Goal: Feedback & Contribution: Submit feedback/report problem

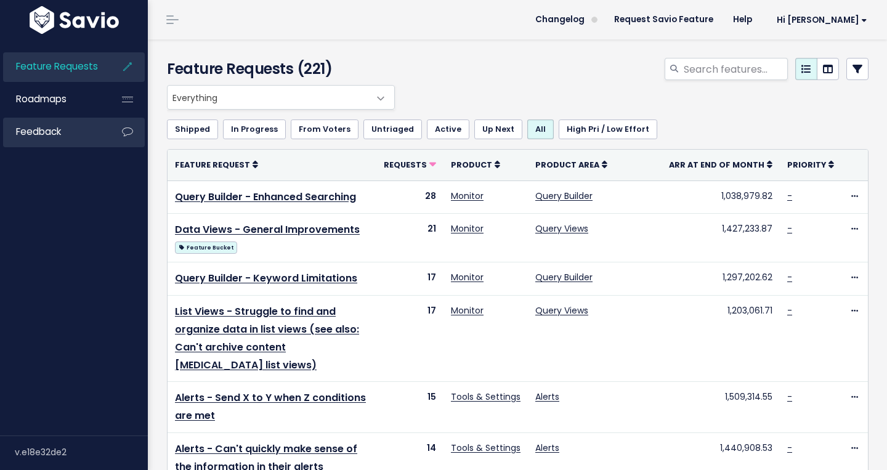
click at [10, 140] on link "Feedback" at bounding box center [52, 132] width 99 height 28
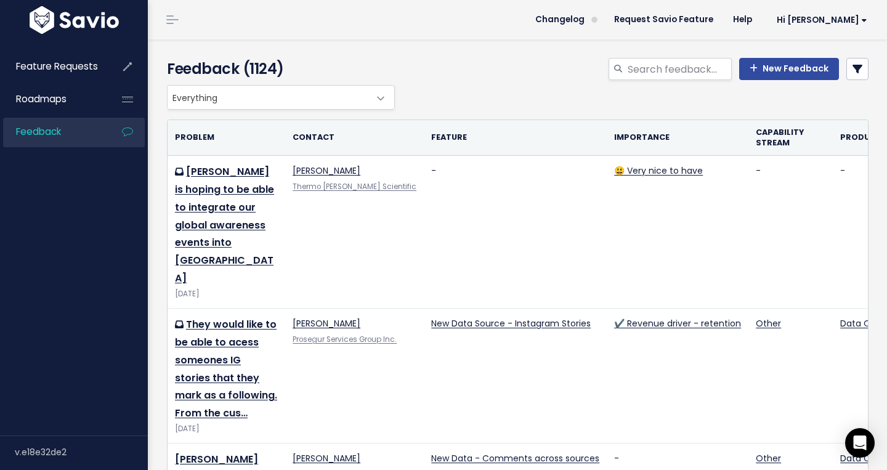
click at [804, 56] on div "Feedback (1124) New Feedback" at bounding box center [515, 62] width 735 height 46
click at [803, 65] on link "New Feedback" at bounding box center [789, 69] width 100 height 22
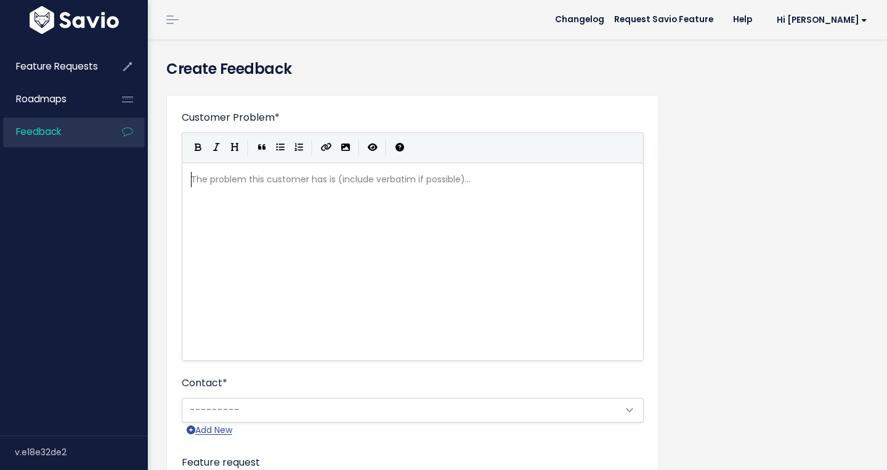
scroll to position [1, 0]
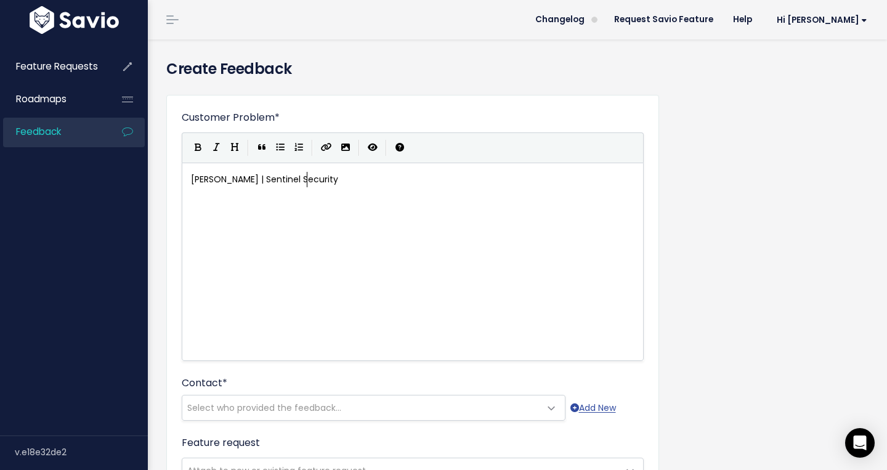
type textarea "Amanda | Sentinel Security"
type textarea "This is not a feature that's aba"
drag, startPoint x: 416, startPoint y: 222, endPoint x: 181, endPoint y: 209, distance: 235.1
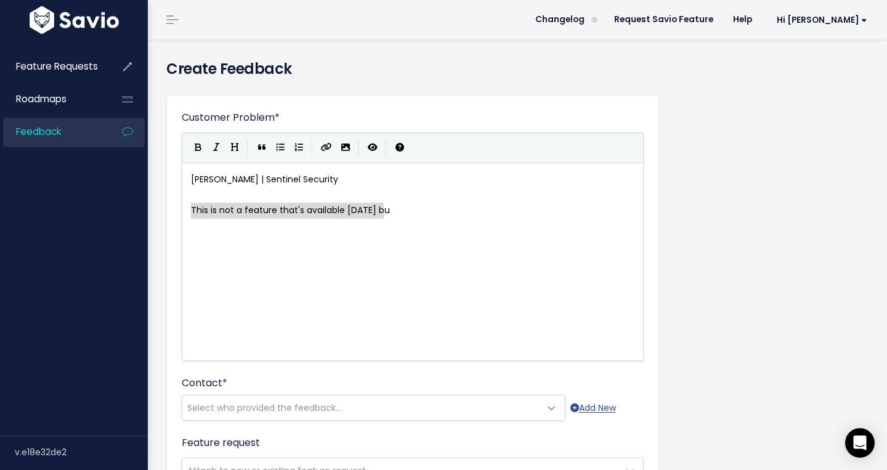
click at [181, 209] on div "Customer Problem * Amanda | Sentinel Security This is not a feature that's avai…" at bounding box center [412, 447] width 493 height 704
type textarea "Amanda from Sentinel re"
type textarea "would like to see blurred images availble in"
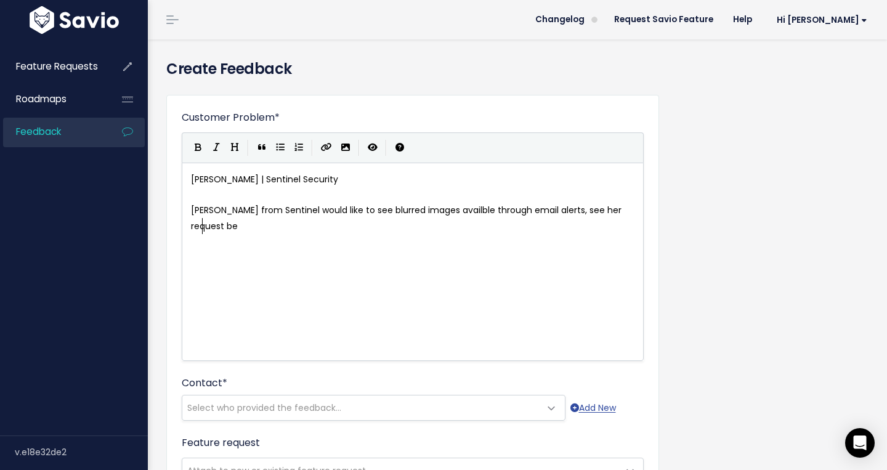
type textarea "through email alerts, see her request below"
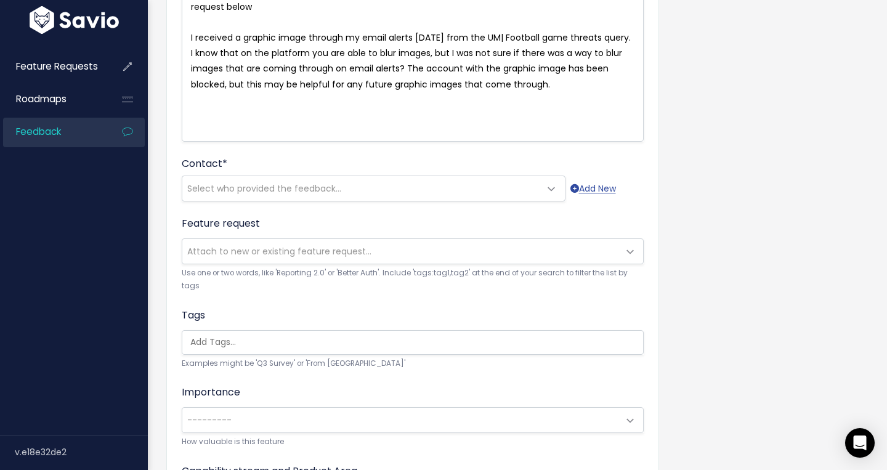
scroll to position [240, 0]
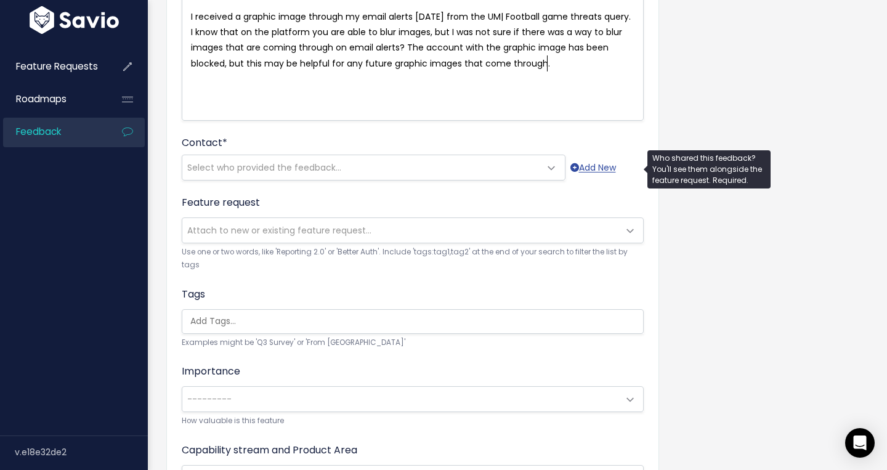
click at [380, 159] on span "Select who provided the feedback..." at bounding box center [361, 167] width 358 height 25
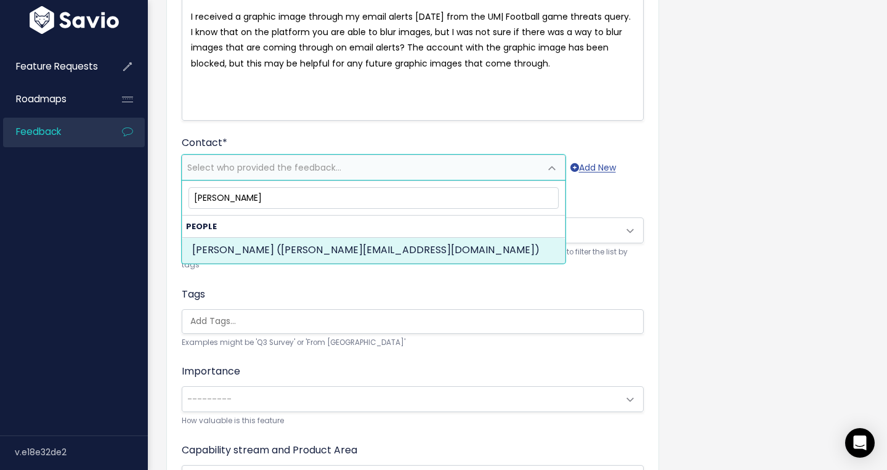
type input "amanda bail"
select select "89838795"
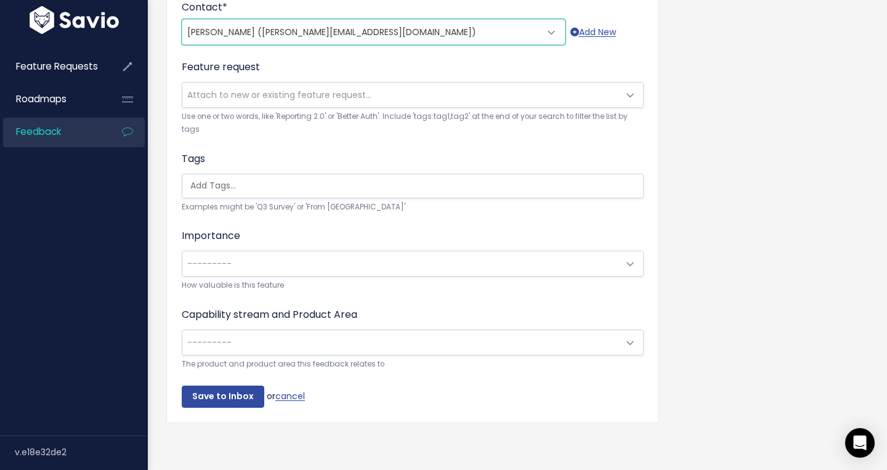
scroll to position [376, 0]
click at [365, 272] on span "---------" at bounding box center [400, 263] width 436 height 25
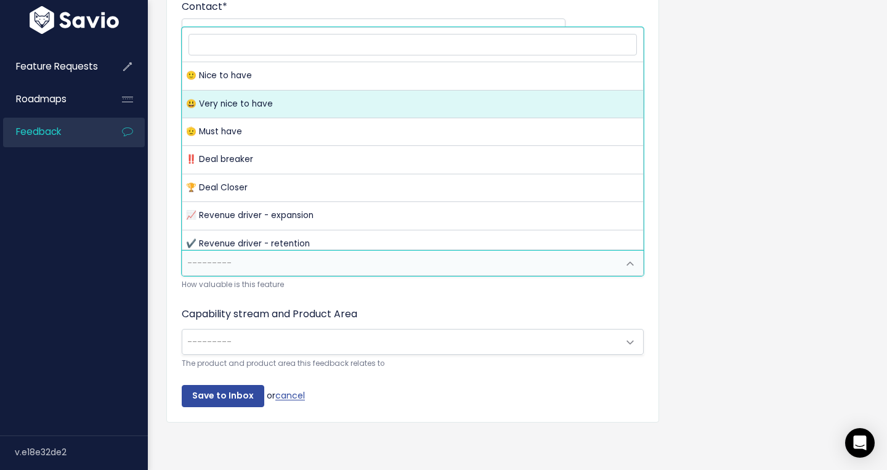
select select "VERY_NICE_TO_HAVE"
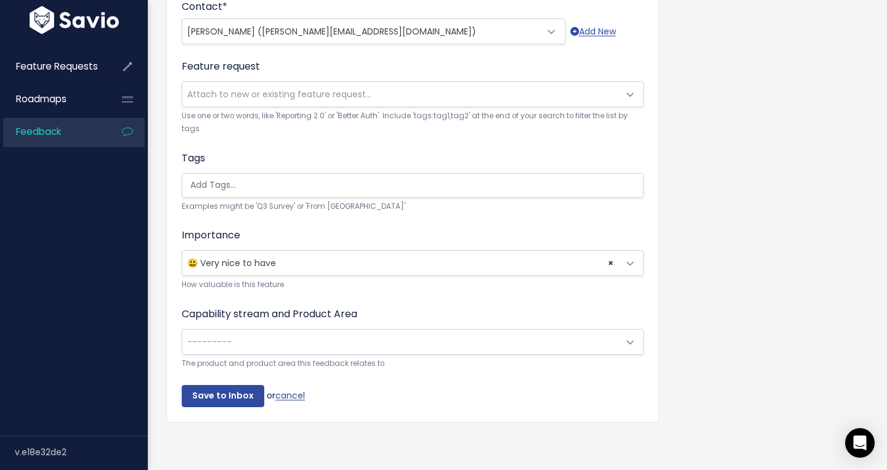
click at [307, 341] on span "---------" at bounding box center [400, 342] width 436 height 25
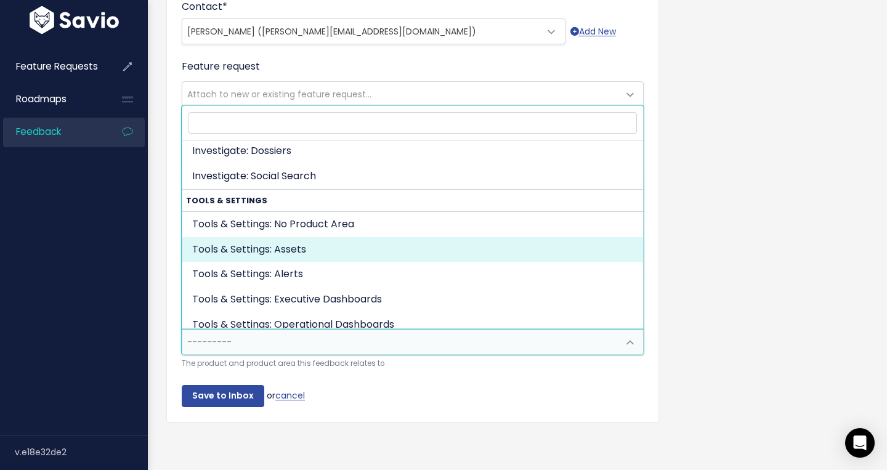
scroll to position [329, 0]
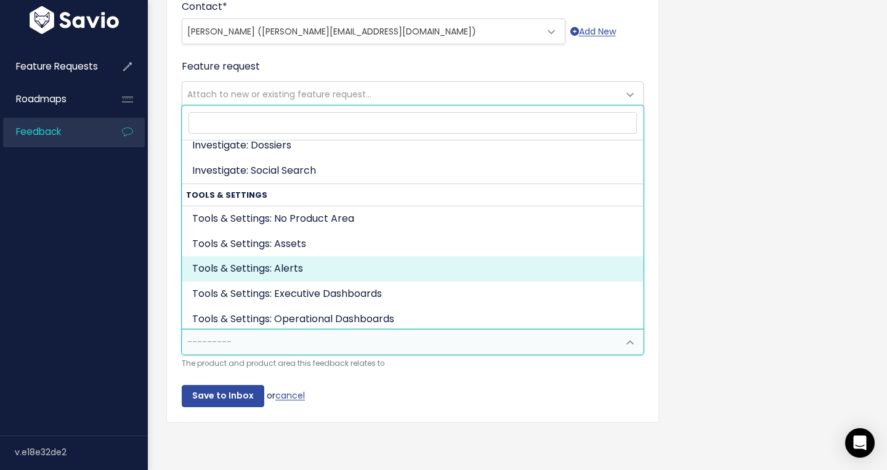
select select "TOOLS_SETTINGS:ALERTS"
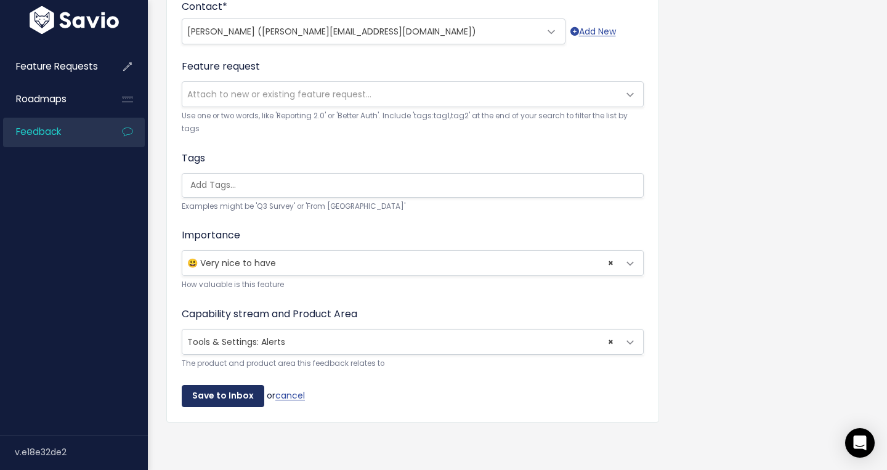
click at [222, 397] on input "Save to Inbox" at bounding box center [223, 396] width 83 height 22
